Goal: Task Accomplishment & Management: Manage account settings

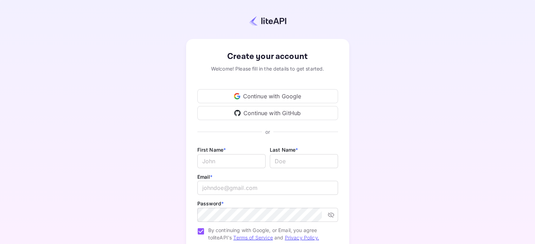
click at [271, 115] on div "Continue with GitHub" at bounding box center [267, 113] width 141 height 14
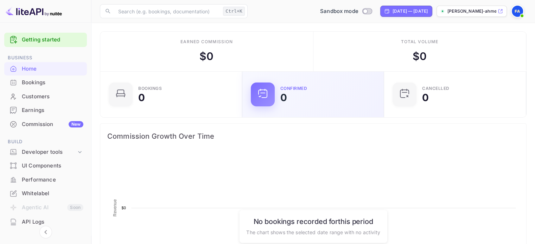
scroll to position [109, 132]
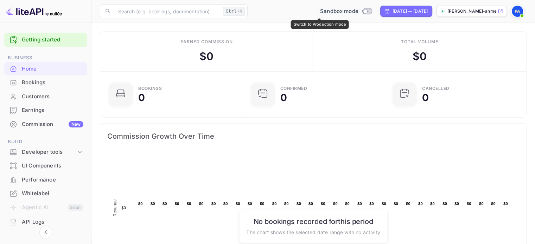
click at [358, 11] on input "Switch to Production mode" at bounding box center [365, 11] width 14 height 5
checkbox input "false"
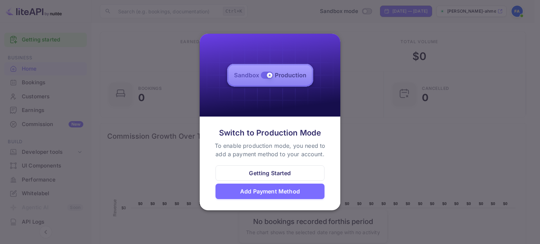
click at [274, 175] on div "Getting Started" at bounding box center [270, 173] width 42 height 8
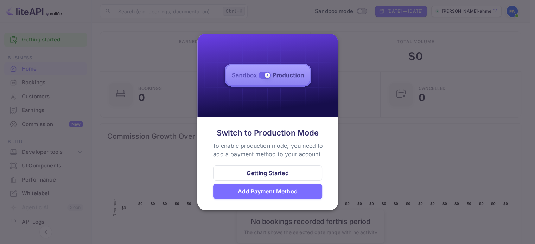
scroll to position [6, 6]
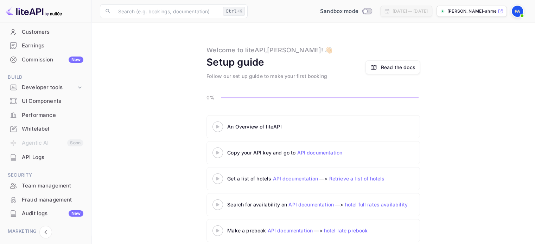
scroll to position [70, 0]
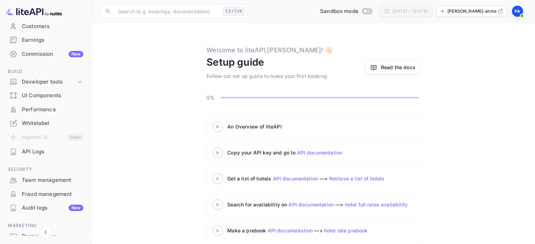
click at [78, 81] on icon at bounding box center [79, 81] width 7 height 7
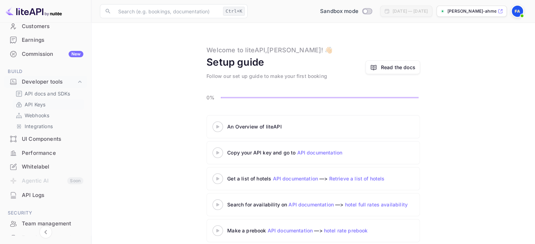
click at [55, 105] on link "API Keys" at bounding box center [48, 104] width 66 height 7
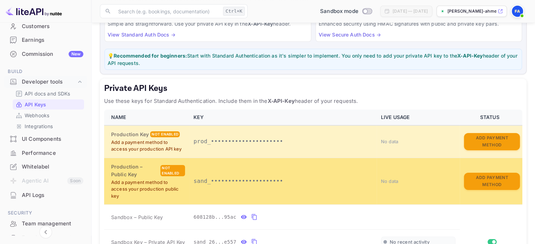
scroll to position [106, 0]
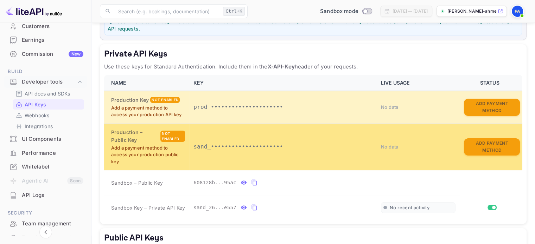
click at [170, 136] on div "Not enabled" at bounding box center [172, 136] width 25 height 11
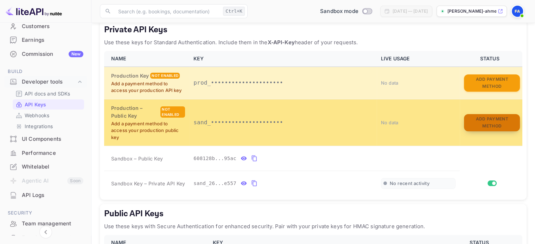
scroll to position [141, 0]
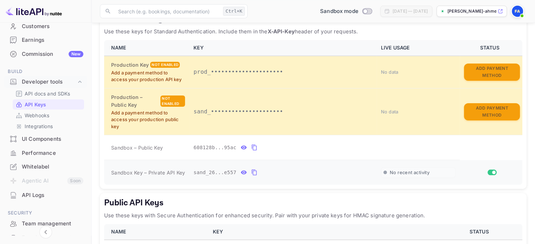
click at [491, 173] on input "Switch" at bounding box center [493, 173] width 13 height 4
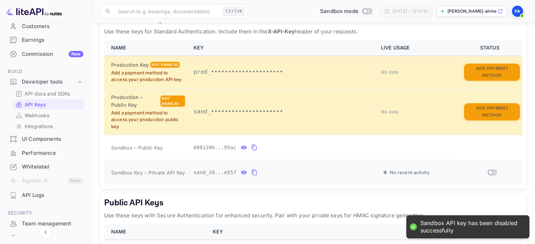
click at [492, 171] on input "Switch" at bounding box center [490, 173] width 13 height 4
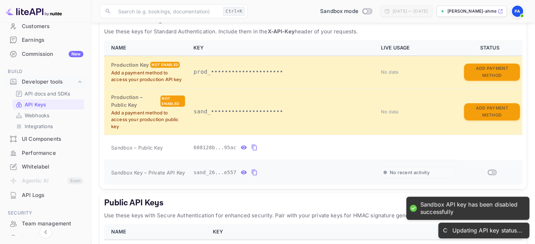
checkbox input "true"
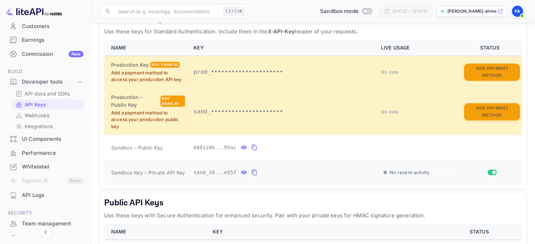
click at [241, 172] on icon "private api keys table" at bounding box center [244, 173] width 6 height 4
click at [333, 172] on icon "private api keys table" at bounding box center [336, 172] width 6 height 8
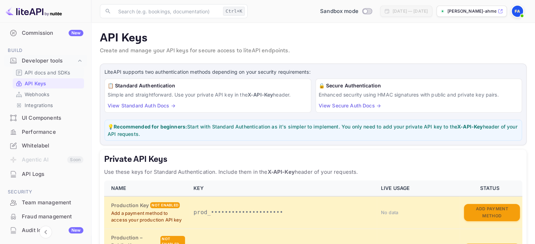
scroll to position [106, 0]
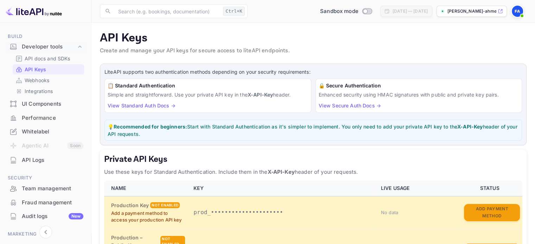
click at [44, 134] on div "Whitelabel" at bounding box center [53, 132] width 62 height 8
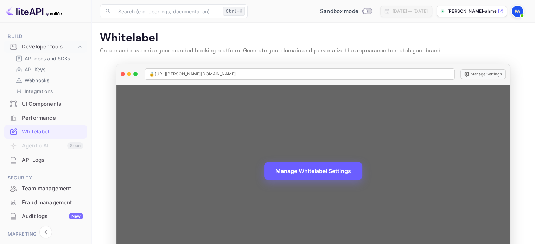
click at [319, 175] on button "Manage Whitelabel Settings" at bounding box center [313, 171] width 98 height 18
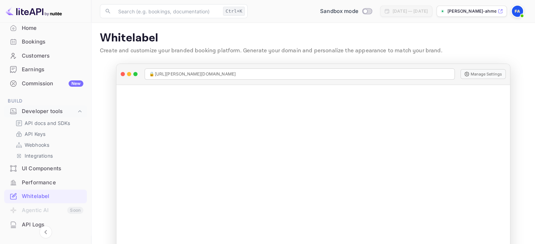
scroll to position [11, 0]
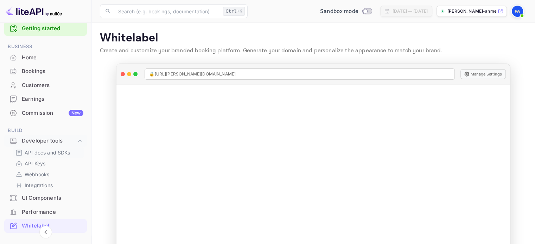
click at [46, 154] on p "API docs and SDKs" at bounding box center [48, 152] width 46 height 7
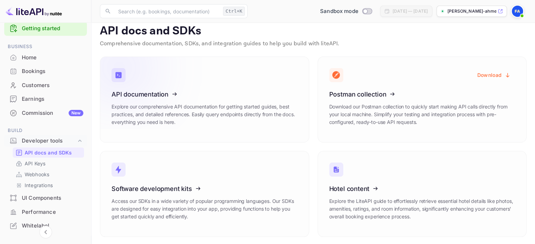
scroll to position [8, 0]
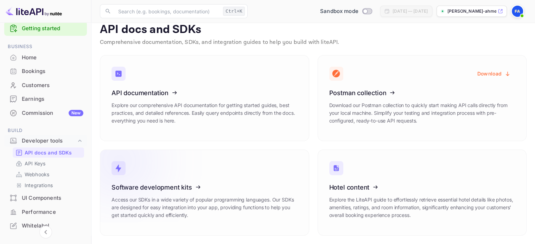
click at [278, 174] on link "Software development kits Access our SDKs in a wide variety of popular programm…" at bounding box center [204, 193] width 209 height 86
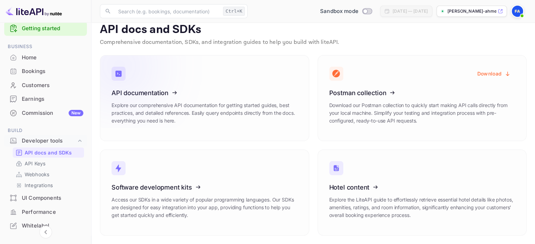
click at [175, 109] on icon at bounding box center [154, 92] width 109 height 72
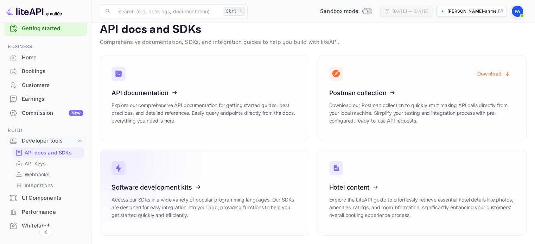
click at [191, 173] on icon at bounding box center [154, 186] width 109 height 72
click at [40, 164] on p "API Keys" at bounding box center [35, 163] width 21 height 7
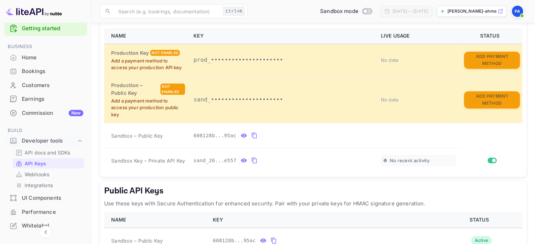
scroll to position [198, 0]
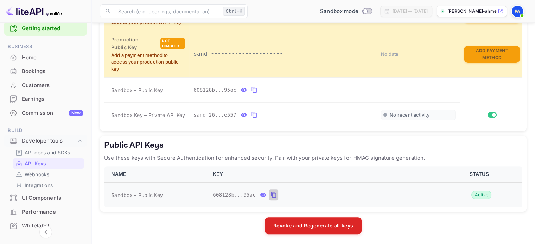
click at [271, 194] on icon "public api keys table" at bounding box center [273, 195] width 6 height 8
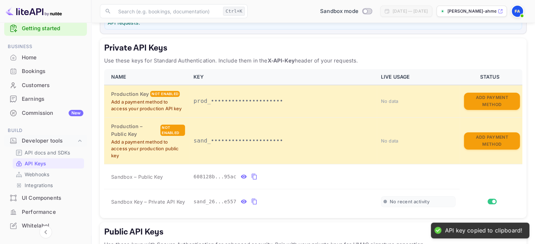
scroll to position [93, 0]
